Goal: Task Accomplishment & Management: Use online tool/utility

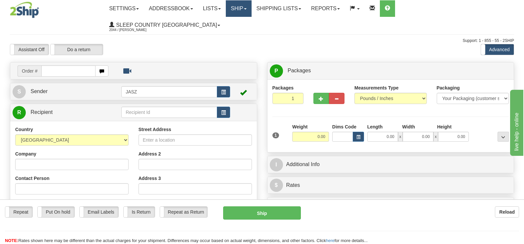
click at [251, 12] on link "Ship" at bounding box center [238, 8] width 25 height 17
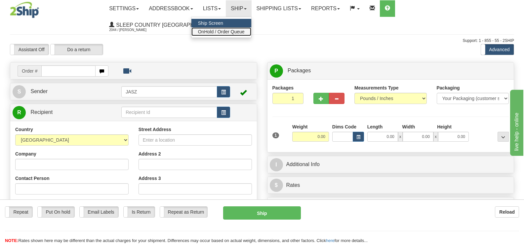
click at [251, 28] on link "OnHold / Order Queue" at bounding box center [221, 31] width 60 height 9
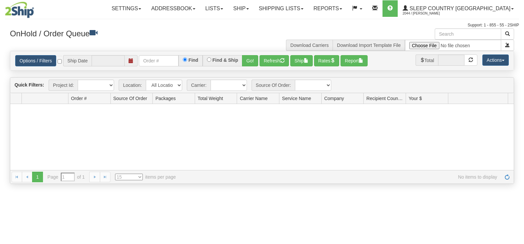
type input "[DATE]"
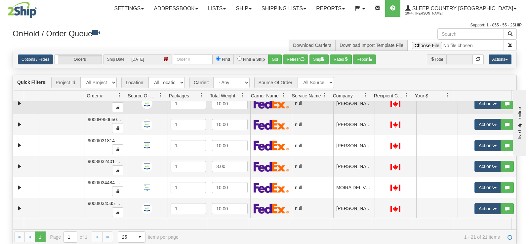
scroll to position [198, 0]
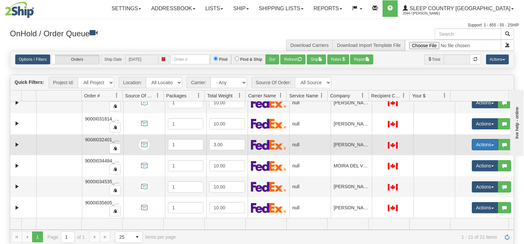
click at [472, 147] on button "Actions" at bounding box center [485, 144] width 26 height 11
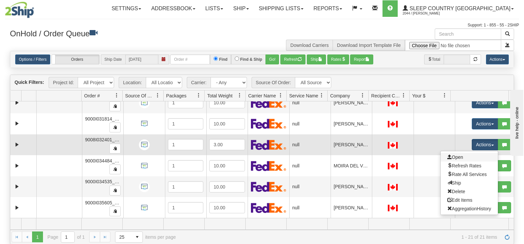
click at [463, 157] on link "Open" at bounding box center [468, 157] width 57 height 9
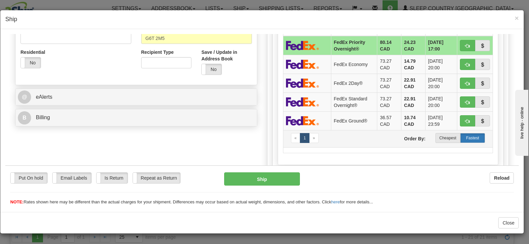
scroll to position [215, 0]
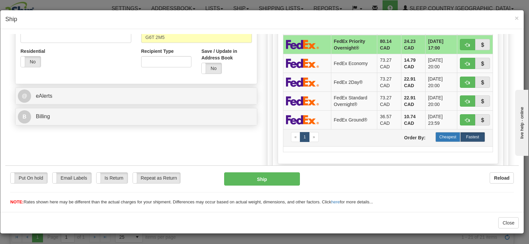
click at [440, 137] on label "Cheapest" at bounding box center [447, 137] width 25 height 10
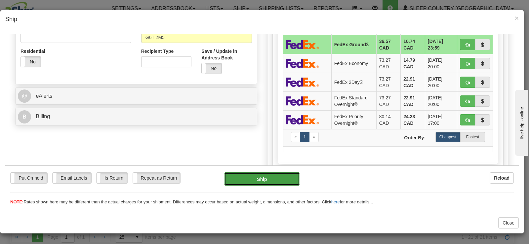
click at [258, 179] on button "Ship" at bounding box center [262, 178] width 76 height 13
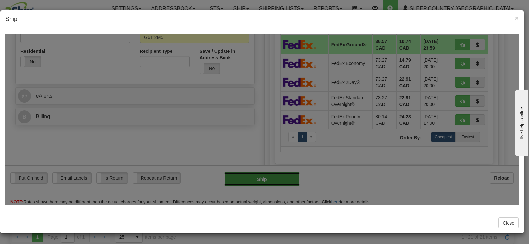
type input "92"
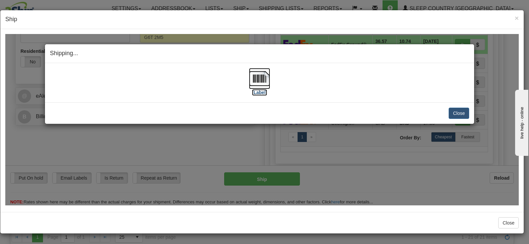
click at [258, 75] on img at bounding box center [259, 78] width 21 height 21
click at [462, 114] on button "Close" at bounding box center [458, 112] width 20 height 11
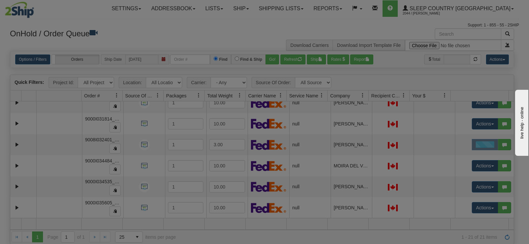
scroll to position [0, 0]
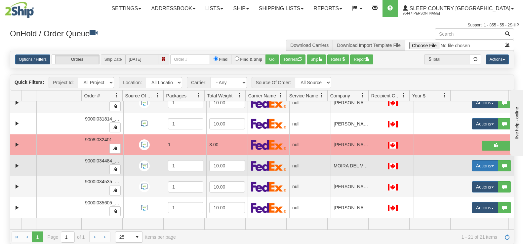
click at [477, 167] on button "Actions" at bounding box center [485, 165] width 26 height 11
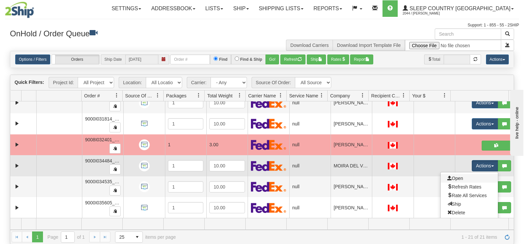
click at [463, 179] on link "Open" at bounding box center [468, 178] width 57 height 9
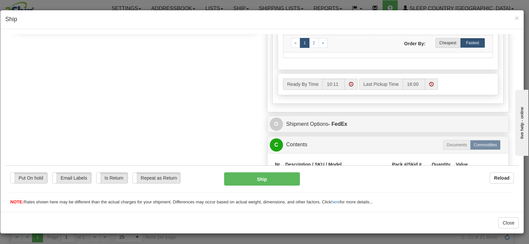
scroll to position [297, 0]
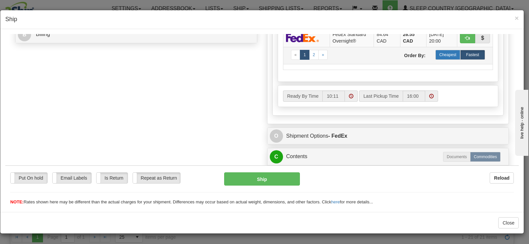
click at [450, 56] on label "Cheapest" at bounding box center [447, 55] width 25 height 10
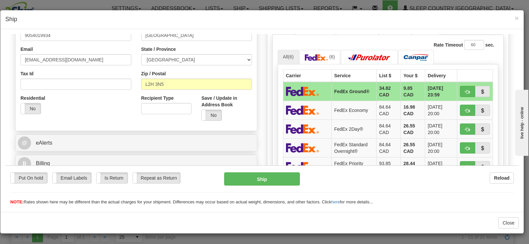
scroll to position [165, 0]
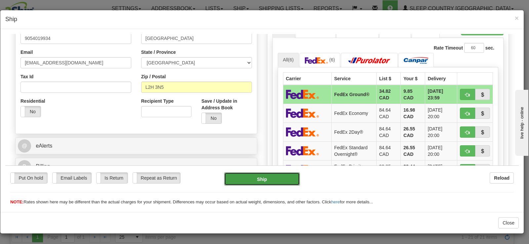
click at [291, 176] on button "Ship" at bounding box center [262, 178] width 76 height 13
type input "92"
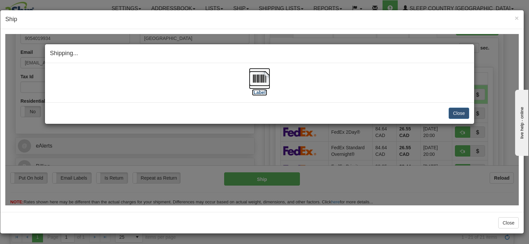
click at [256, 80] on img at bounding box center [259, 78] width 21 height 21
click at [452, 112] on button "Close" at bounding box center [458, 112] width 20 height 11
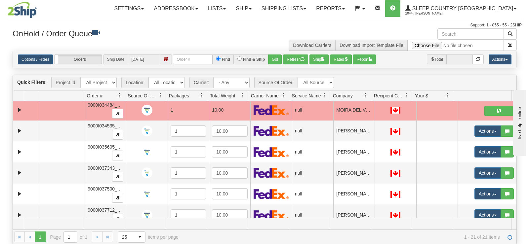
scroll to position [324, 0]
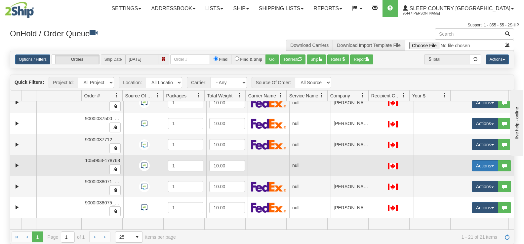
click at [474, 165] on button "Actions" at bounding box center [485, 165] width 26 height 11
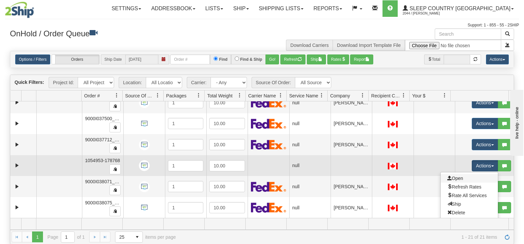
click at [465, 180] on link "Open" at bounding box center [468, 178] width 57 height 9
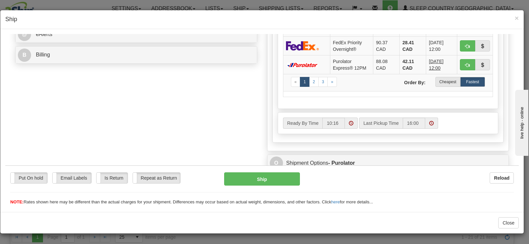
scroll to position [281, 0]
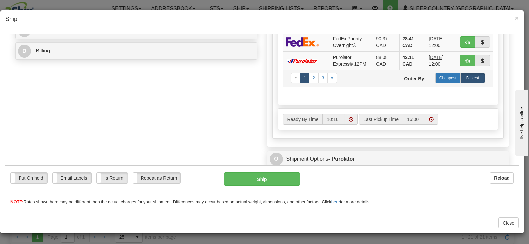
click at [439, 77] on label "Cheapest" at bounding box center [447, 78] width 25 height 10
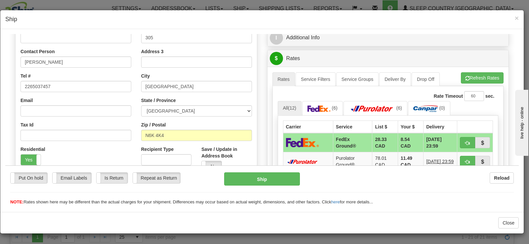
scroll to position [116, 0]
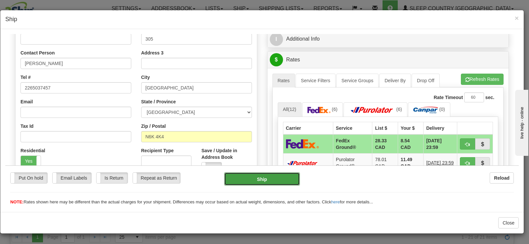
click at [267, 184] on button "Ship" at bounding box center [262, 178] width 76 height 13
type input "92"
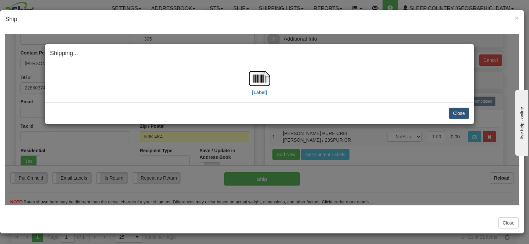
click at [253, 87] on img at bounding box center [259, 78] width 21 height 21
click at [455, 112] on button "Close" at bounding box center [458, 112] width 20 height 11
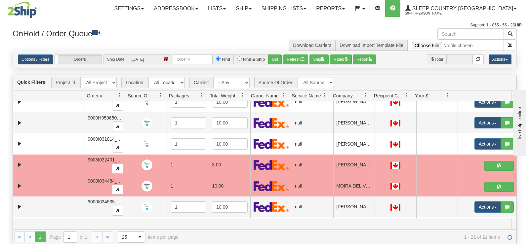
scroll to position [167, 0]
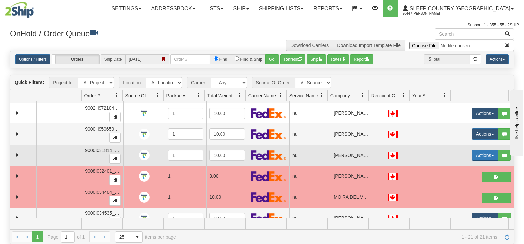
click at [476, 156] on button "Actions" at bounding box center [485, 155] width 26 height 11
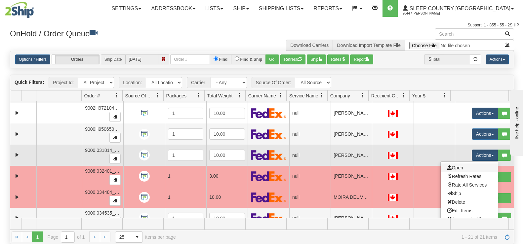
click at [462, 169] on link "Open" at bounding box center [468, 168] width 57 height 9
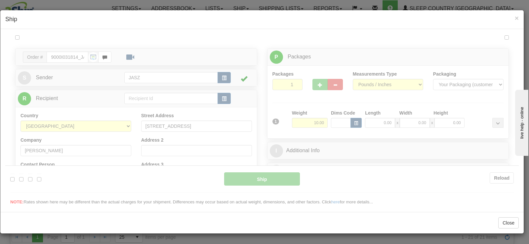
scroll to position [0, 0]
type input "10:19"
type input "16:00"
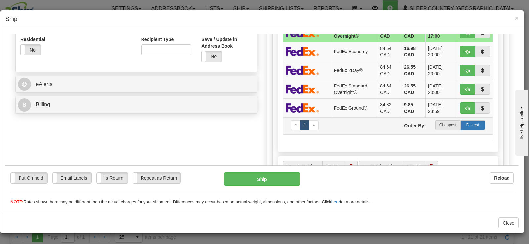
scroll to position [231, 0]
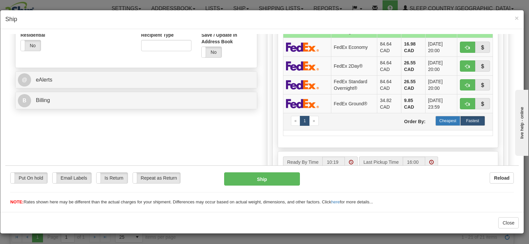
click at [447, 121] on label "Cheapest" at bounding box center [447, 121] width 25 height 10
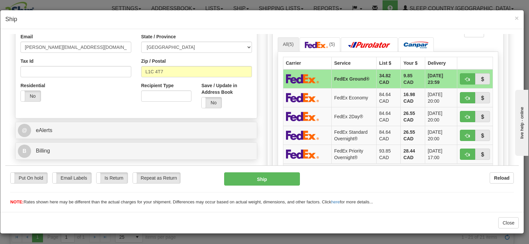
scroll to position [165, 0]
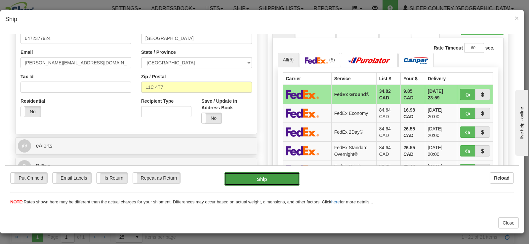
click at [265, 182] on button "Ship" at bounding box center [262, 178] width 76 height 13
type input "92"
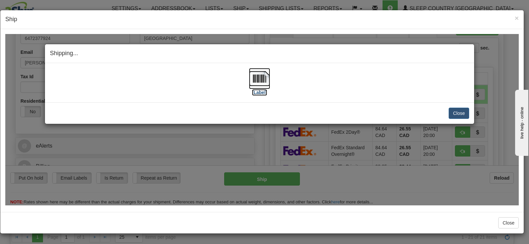
click at [263, 80] on img at bounding box center [259, 78] width 21 height 21
click at [459, 115] on button "Close" at bounding box center [458, 112] width 20 height 11
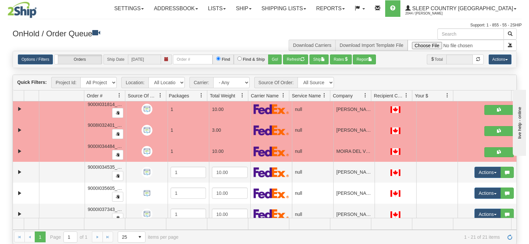
scroll to position [234, 0]
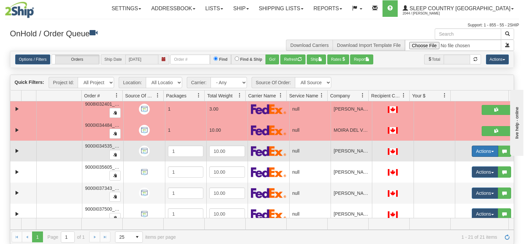
click at [475, 152] on button "Actions" at bounding box center [485, 151] width 26 height 11
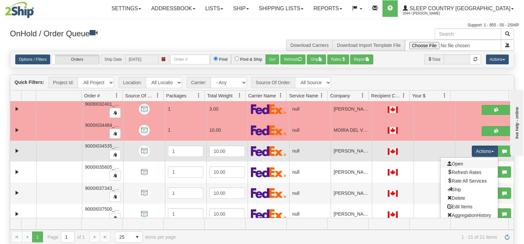
click at [469, 161] on link "Open" at bounding box center [468, 164] width 57 height 9
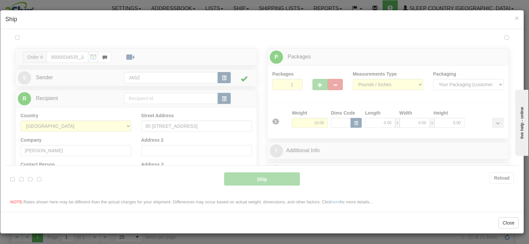
scroll to position [0, 0]
type input "10:20"
type input "16:00"
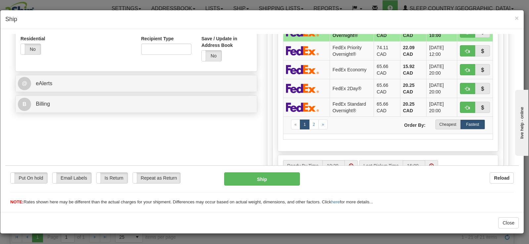
scroll to position [231, 0]
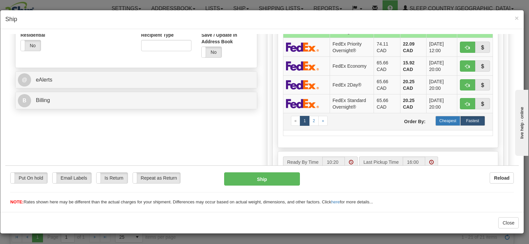
click at [444, 124] on label "Cheapest" at bounding box center [447, 121] width 25 height 10
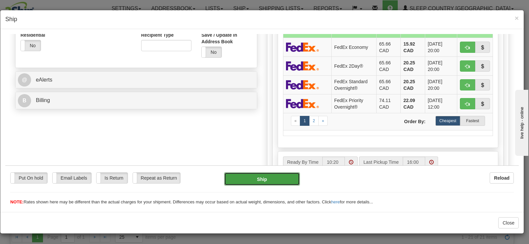
click at [274, 180] on button "Ship" at bounding box center [262, 178] width 76 height 13
type input "92"
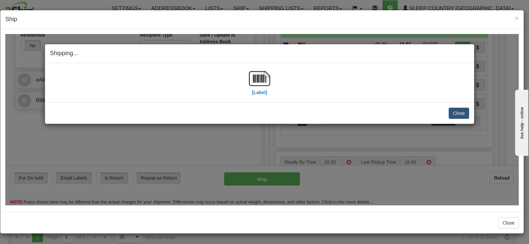
click at [260, 96] on div "[Label]" at bounding box center [259, 82] width 21 height 29
click at [259, 82] on img at bounding box center [259, 78] width 21 height 21
click at [456, 113] on button "Close" at bounding box center [458, 112] width 20 height 11
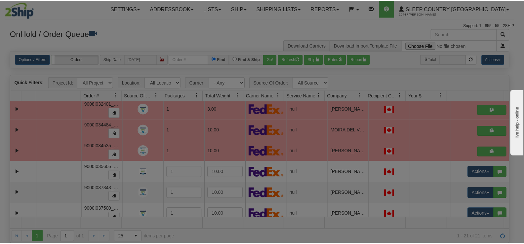
scroll to position [0, 0]
